Goal: Browse casually

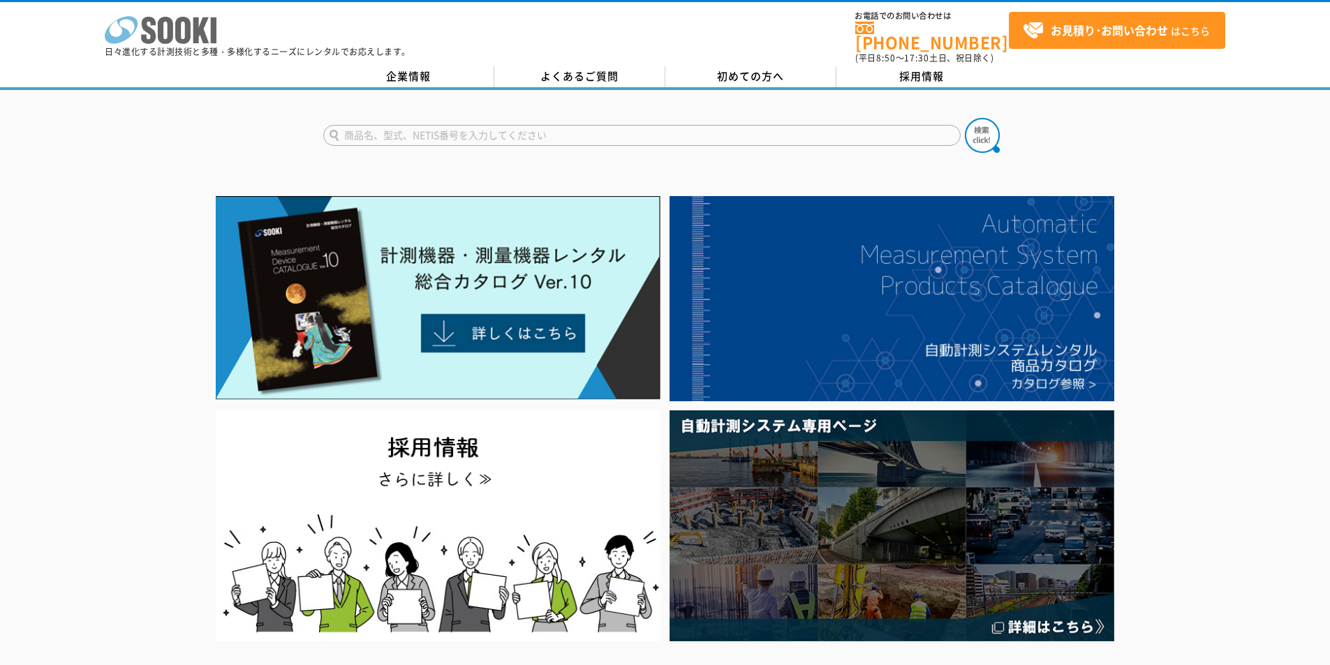
click at [206, 24] on icon "株式会社 ソーキ" at bounding box center [161, 30] width 112 height 28
click at [182, 21] on icon at bounding box center [182, 30] width 15 height 27
click at [150, 48] on p "日々進化する計測技術と多種・多様化するニーズにレンタルでお応えします。" at bounding box center [258, 51] width 306 height 8
click at [151, 34] on icon at bounding box center [148, 30] width 15 height 27
